Goal: Task Accomplishment & Management: Use online tool/utility

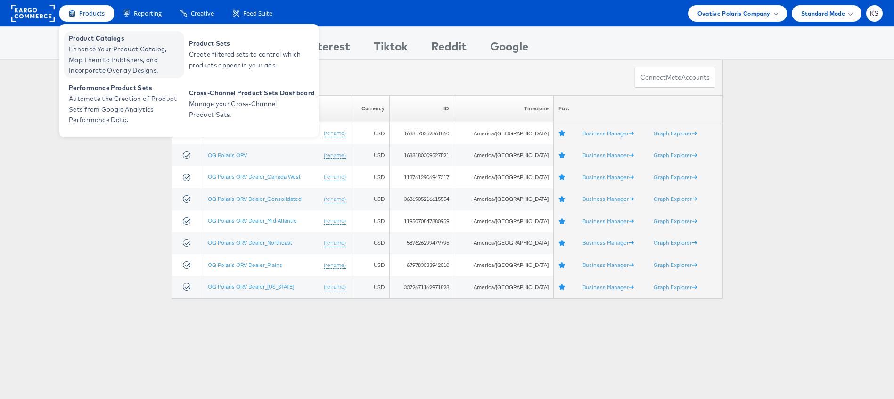
click at [102, 63] on span "Enhance Your Product Catalog, Map Them to Publishers, and Incorporate Overlay D…" at bounding box center [125, 60] width 113 height 32
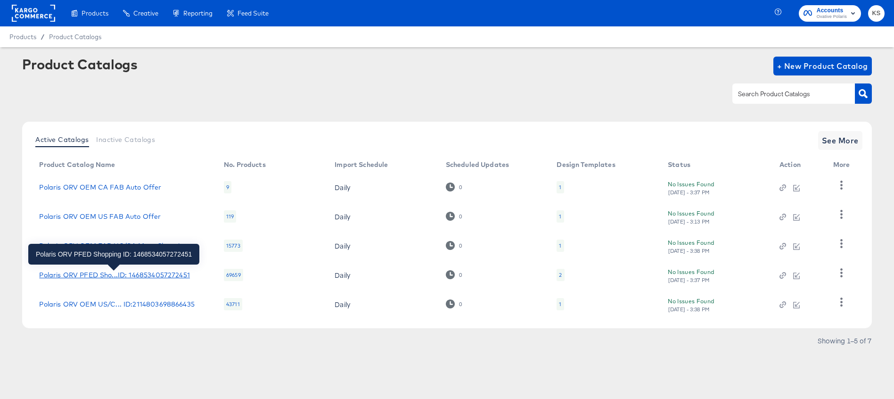
click at [120, 275] on div "Polaris ORV PFED Sho...ID: 1468534057272451" at bounding box center [114, 275] width 150 height 8
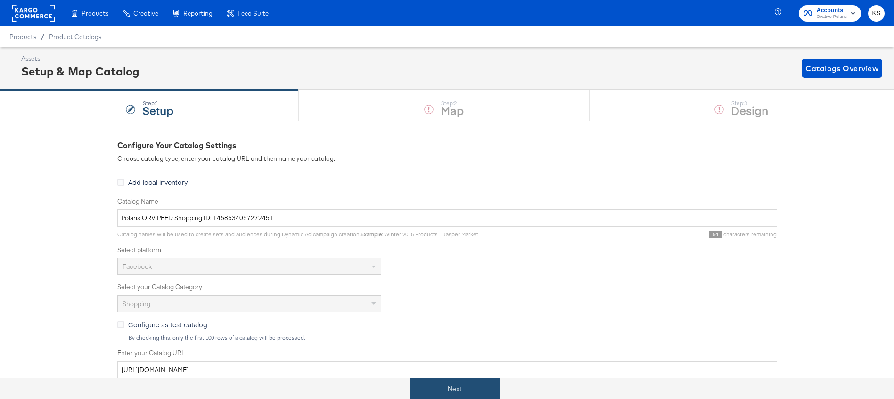
click at [453, 392] on button "Next" at bounding box center [455, 388] width 90 height 21
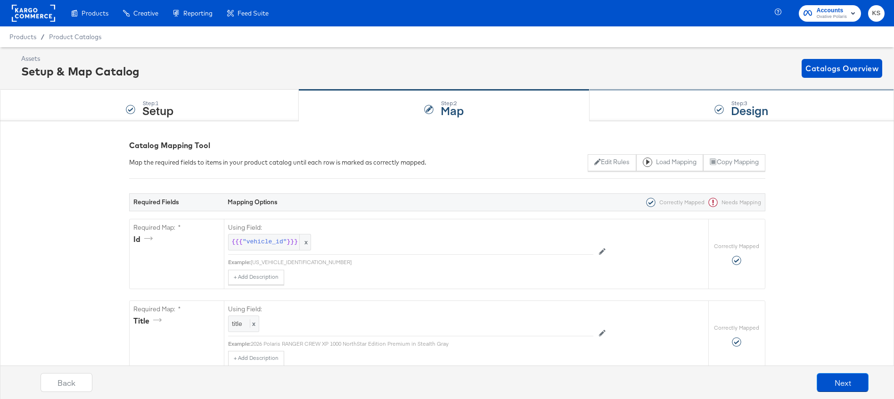
click at [615, 102] on div "Step: 3 Design" at bounding box center [742, 105] width 305 height 31
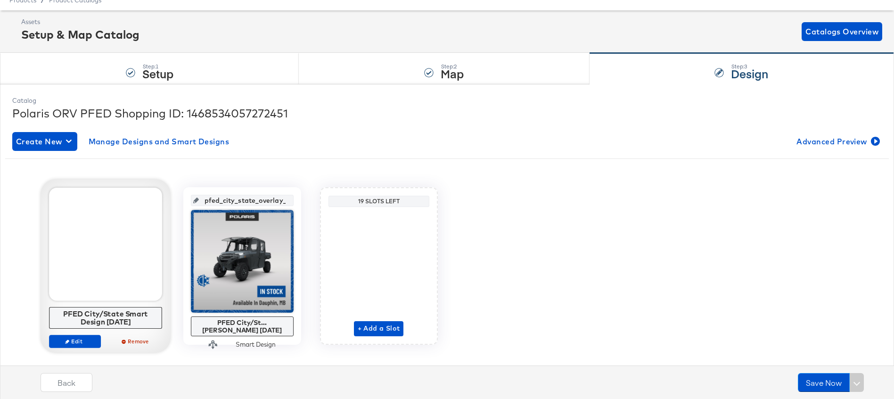
scroll to position [42, 0]
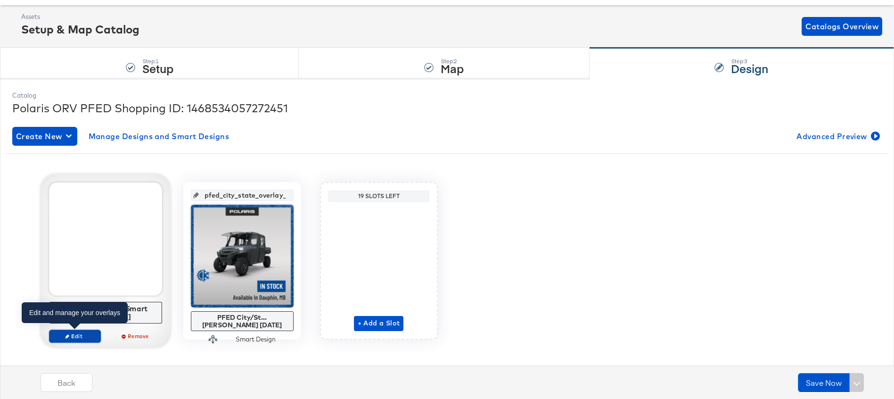
click at [67, 337] on icon "button" at bounding box center [67, 336] width 4 height 4
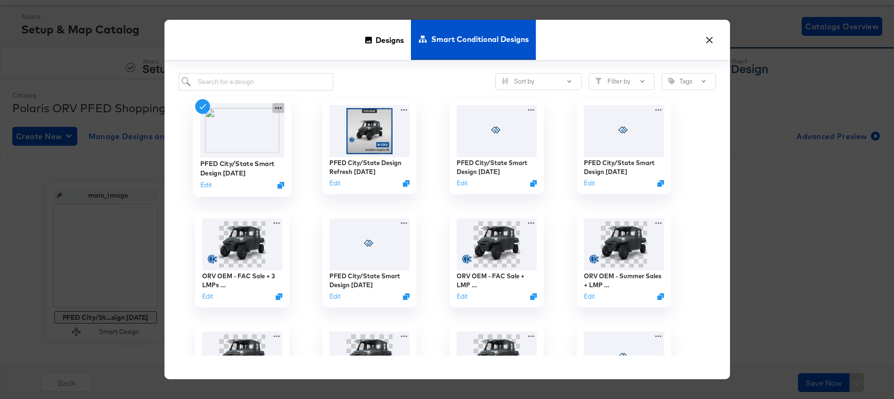
click at [280, 106] on icon at bounding box center [279, 108] width 12 height 10
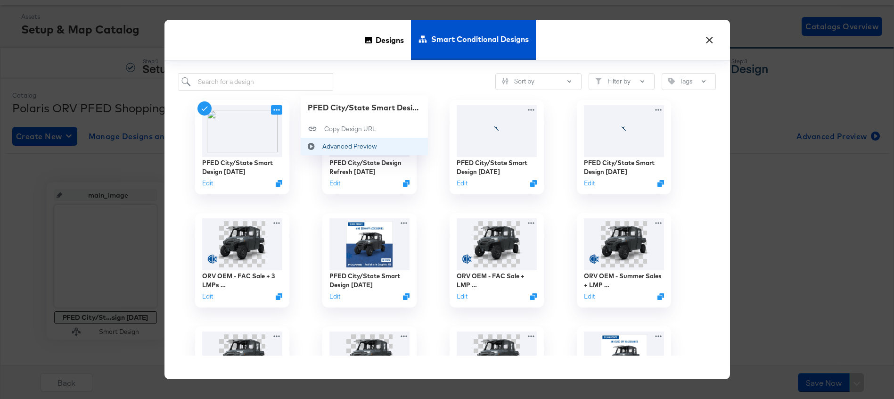
click at [322, 146] on div "Advanced Preview Advanced Preview" at bounding box center [322, 146] width 0 height 0
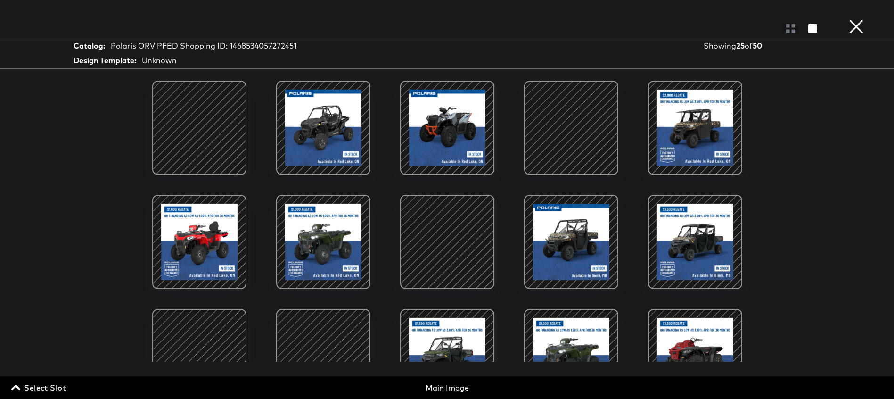
click at [205, 227] on div at bounding box center [199, 242] width 80 height 80
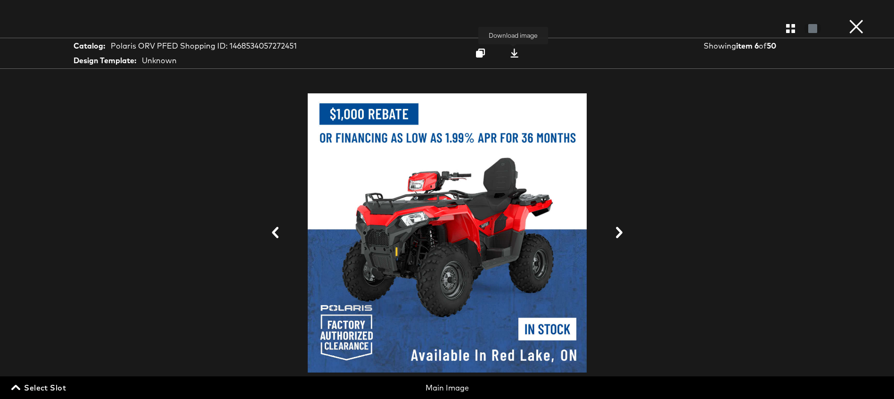
click at [514, 54] on icon at bounding box center [514, 53] width 9 height 9
click at [860, 19] on button "×" at bounding box center [856, 9] width 19 height 19
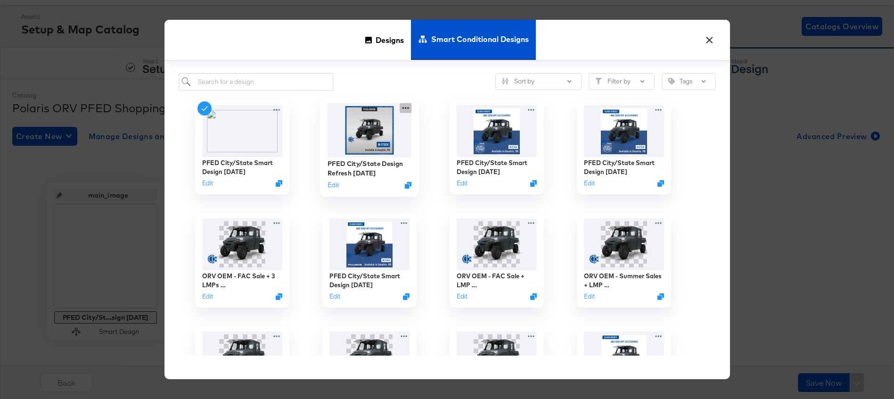
click at [403, 108] on icon at bounding box center [406, 108] width 12 height 10
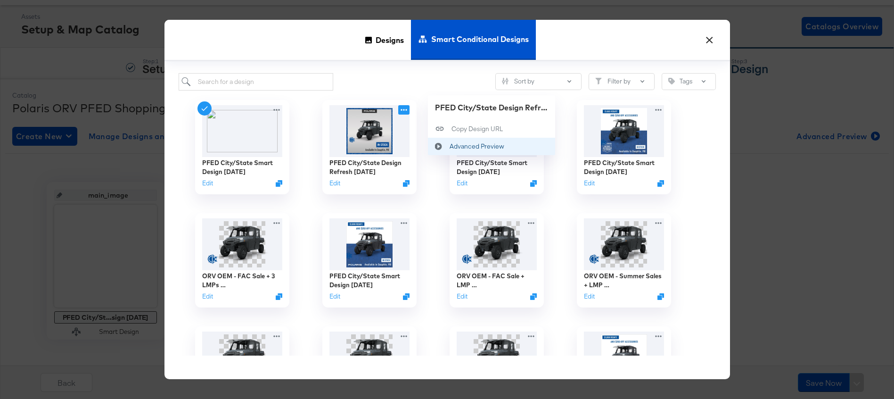
click at [449, 146] on div "Advanced Preview Advanced Preview" at bounding box center [449, 146] width 0 height 0
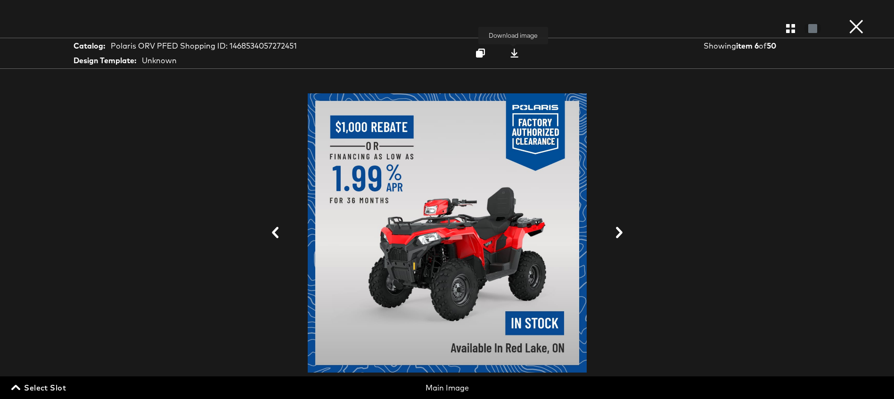
click at [513, 52] on icon at bounding box center [514, 53] width 9 height 9
click at [860, 19] on button "×" at bounding box center [856, 9] width 19 height 19
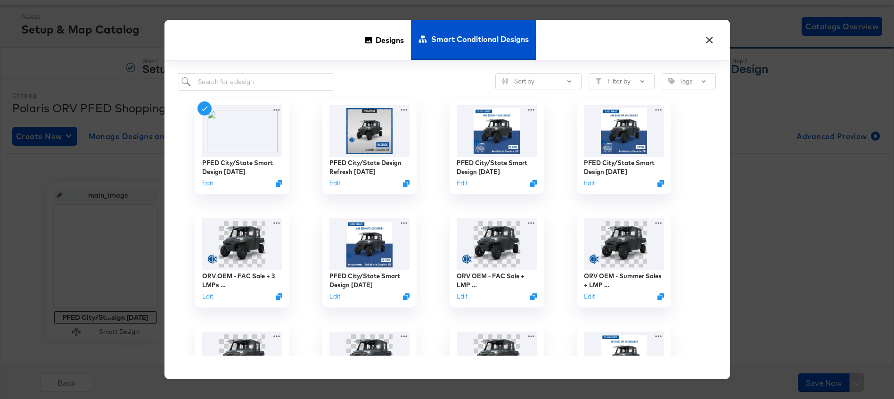
click at [710, 37] on button "×" at bounding box center [710, 37] width 17 height 17
